Goal: Navigation & Orientation: Find specific page/section

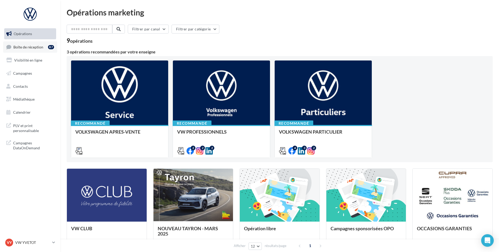
click at [18, 48] on span "Boîte de réception" at bounding box center [28, 47] width 30 height 4
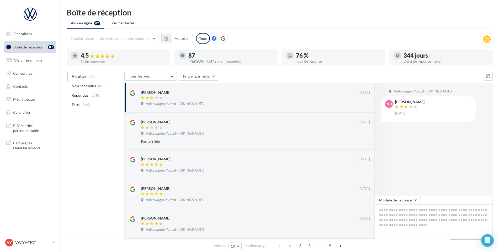
click at [41, 248] on div "VY VW YVETOT vw-yve-vau" at bounding box center [30, 245] width 60 height 14
click at [41, 246] on div "VY VW YVETOT vw-yve-vau" at bounding box center [27, 243] width 45 height 8
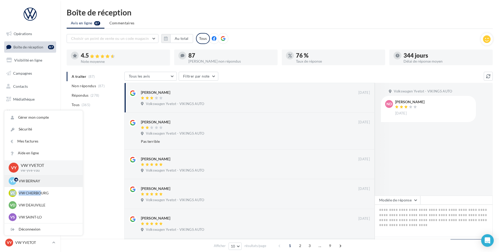
drag, startPoint x: 41, startPoint y: 193, endPoint x: 43, endPoint y: 183, distance: 10.4
drag, startPoint x: 43, startPoint y: 183, endPoint x: 33, endPoint y: 182, distance: 10.2
click at [33, 182] on p "VW BERNAY" at bounding box center [48, 181] width 58 height 5
